Goal: Transaction & Acquisition: Purchase product/service

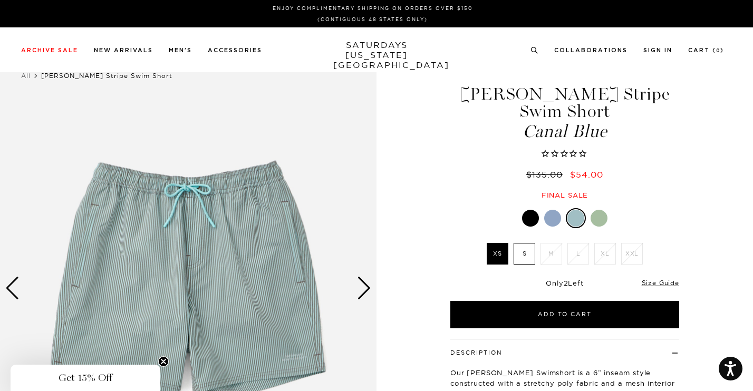
click at [423, 188] on div "1 / 4 Canal Blue S" at bounding box center [376, 288] width 753 height 471
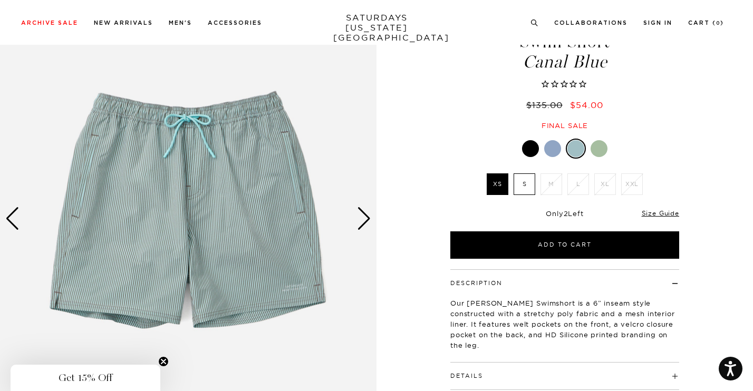
scroll to position [70, 0]
click at [366, 222] on div "Next slide" at bounding box center [364, 218] width 14 height 23
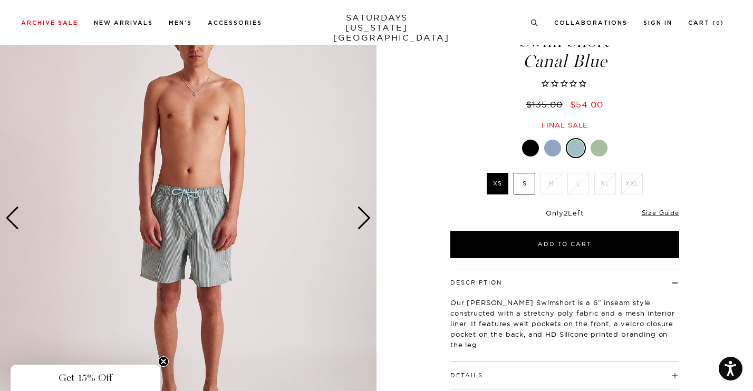
click at [529, 181] on label "S" at bounding box center [525, 184] width 22 height 22
click at [0, 0] on input "S" at bounding box center [0, 0] width 0 height 0
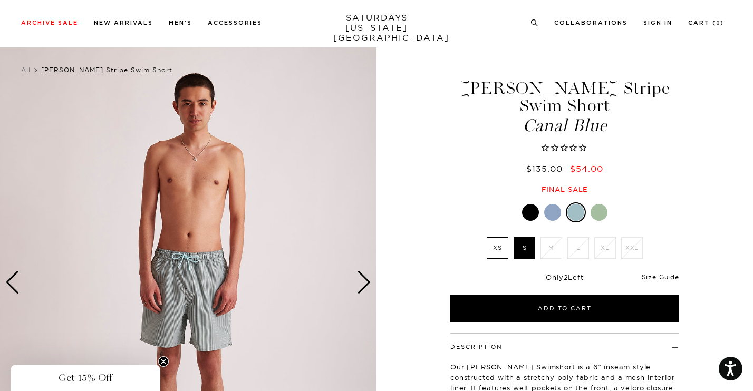
scroll to position [0, 0]
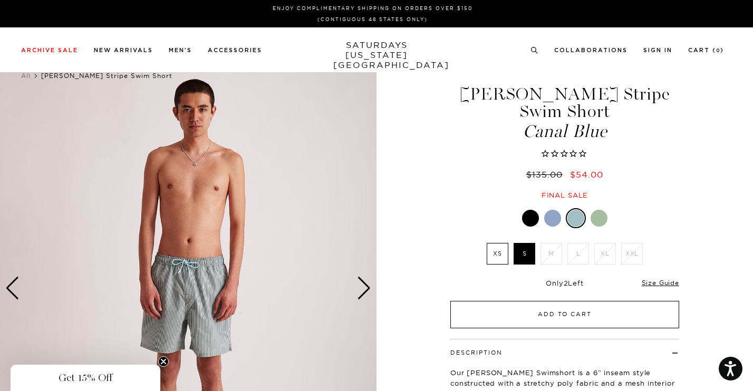
click at [528, 320] on button "Add to Cart" at bounding box center [564, 314] width 229 height 27
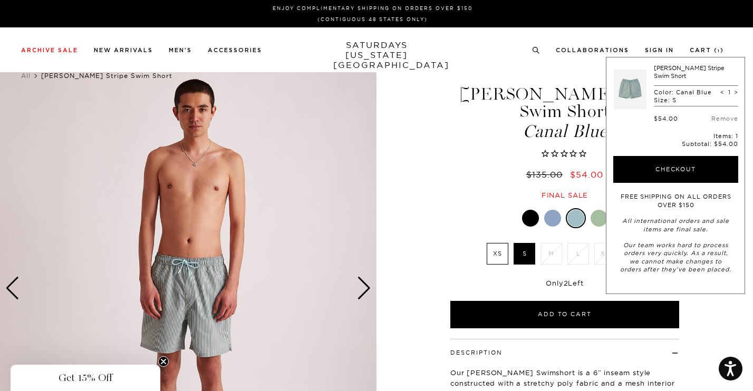
click at [437, 211] on div "Canal Blue XS S M" at bounding box center [565, 268] width 264 height 120
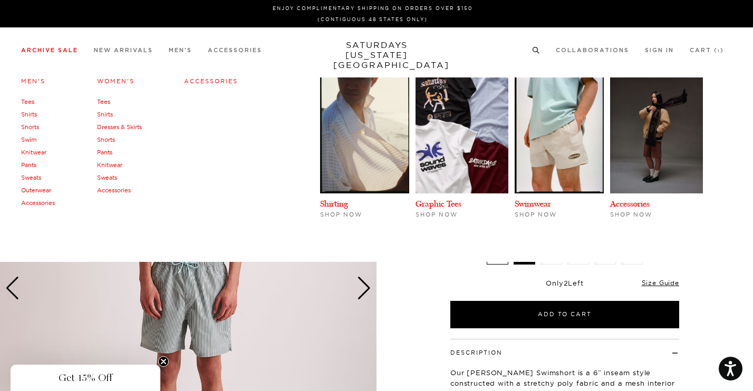
click at [27, 103] on link "Tees" at bounding box center [27, 101] width 13 height 7
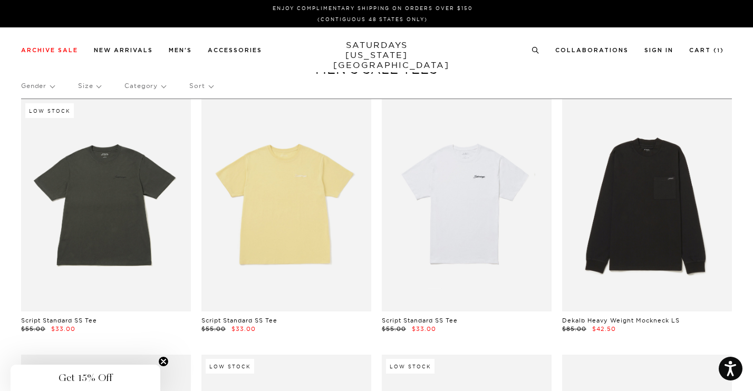
scroll to position [0, 6]
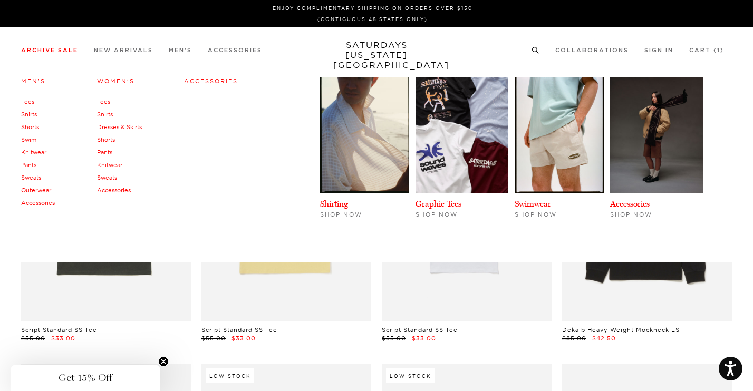
click at [33, 81] on link "Men's" at bounding box center [33, 81] width 24 height 7
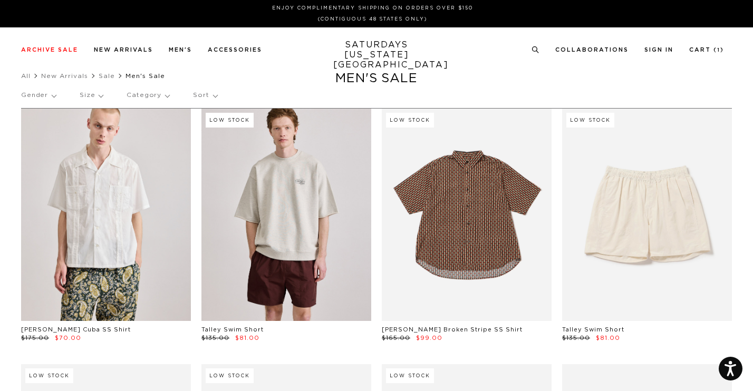
click at [308, 202] on link at bounding box center [286, 215] width 170 height 213
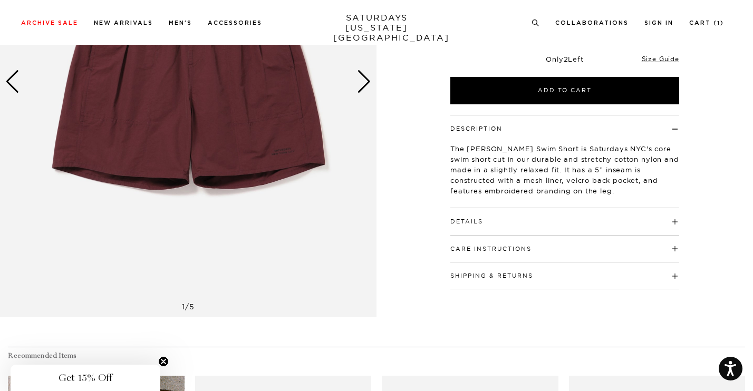
scroll to position [157, 0]
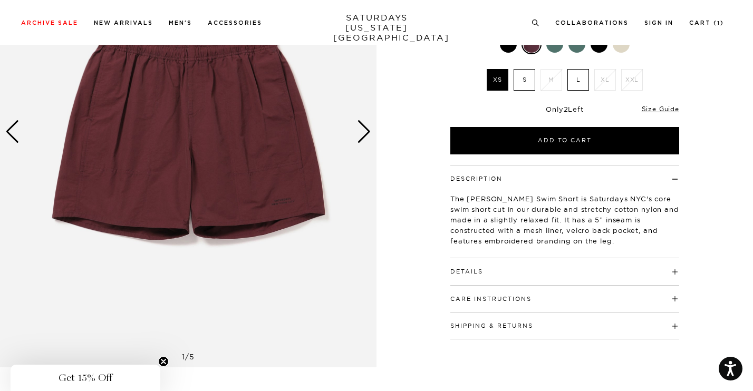
click at [20, 138] on img at bounding box center [188, 132] width 377 height 471
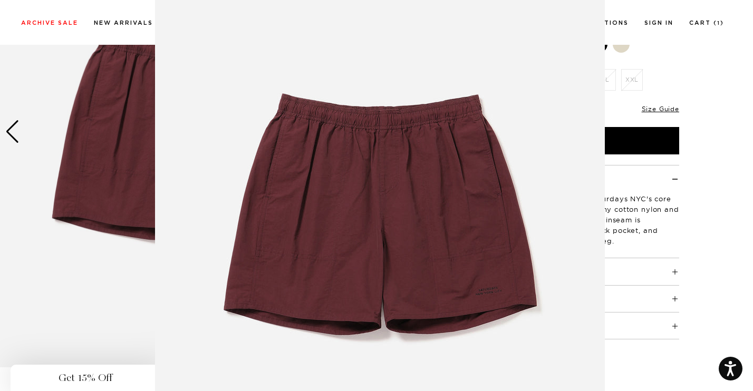
scroll to position [56, 0]
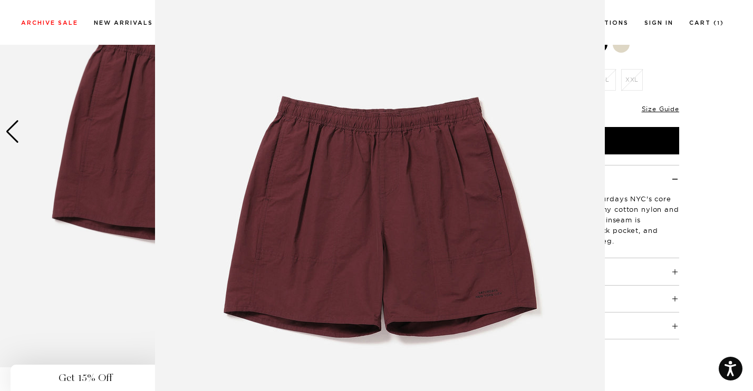
click at [11, 136] on figure at bounding box center [376, 195] width 753 height 391
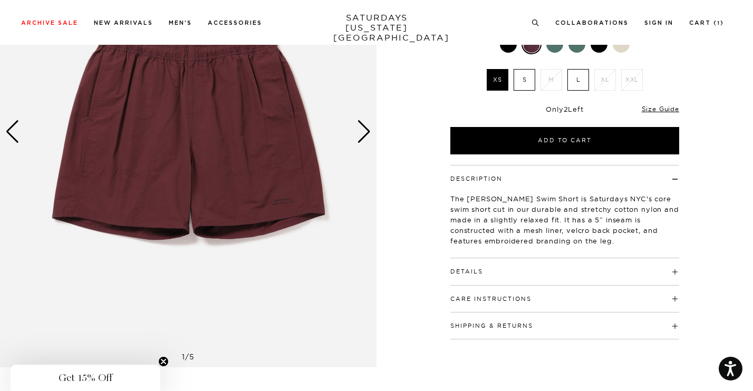
scroll to position [0, 0]
click at [11, 136] on div "Previous slide" at bounding box center [12, 131] width 14 height 23
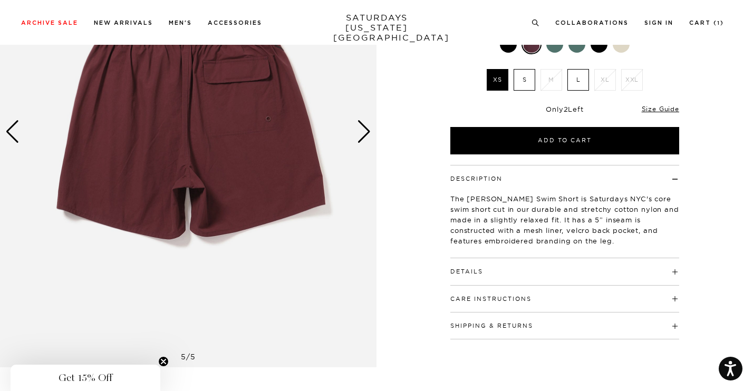
click at [11, 136] on div "Previous slide" at bounding box center [12, 131] width 14 height 23
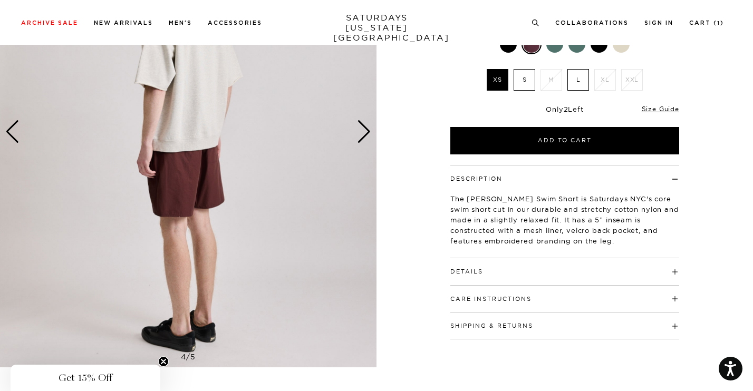
click at [11, 136] on div "Previous slide" at bounding box center [12, 131] width 14 height 23
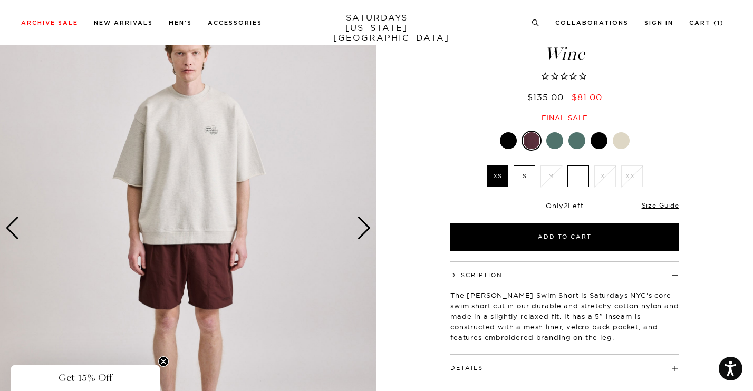
scroll to position [47, 0]
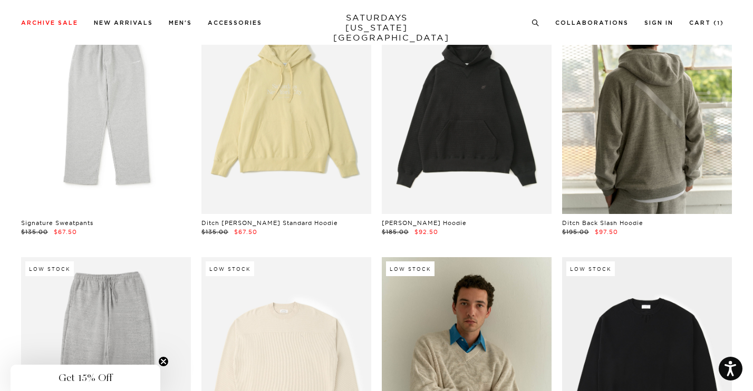
scroll to position [6366, 0]
